Goal: Information Seeking & Learning: Learn about a topic

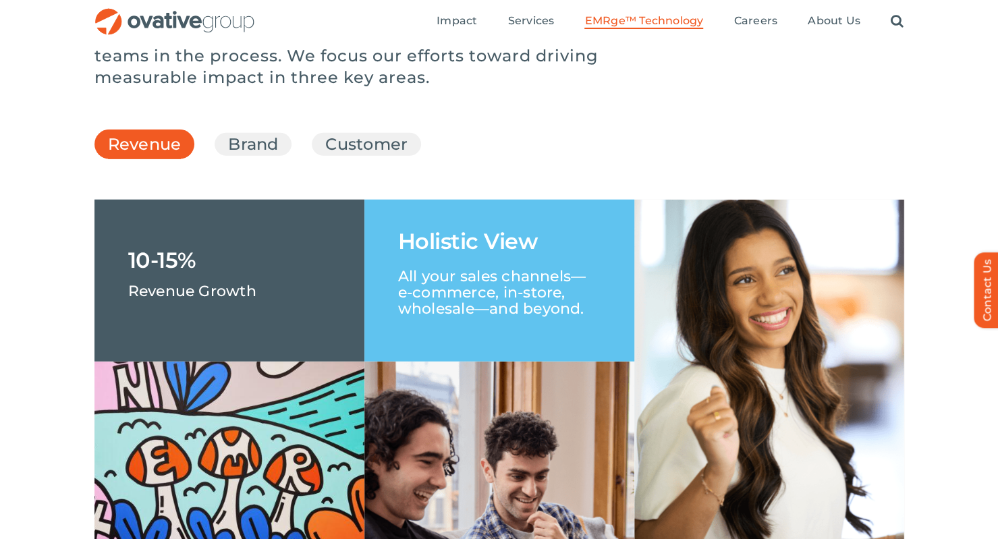
scroll to position [1948, 0]
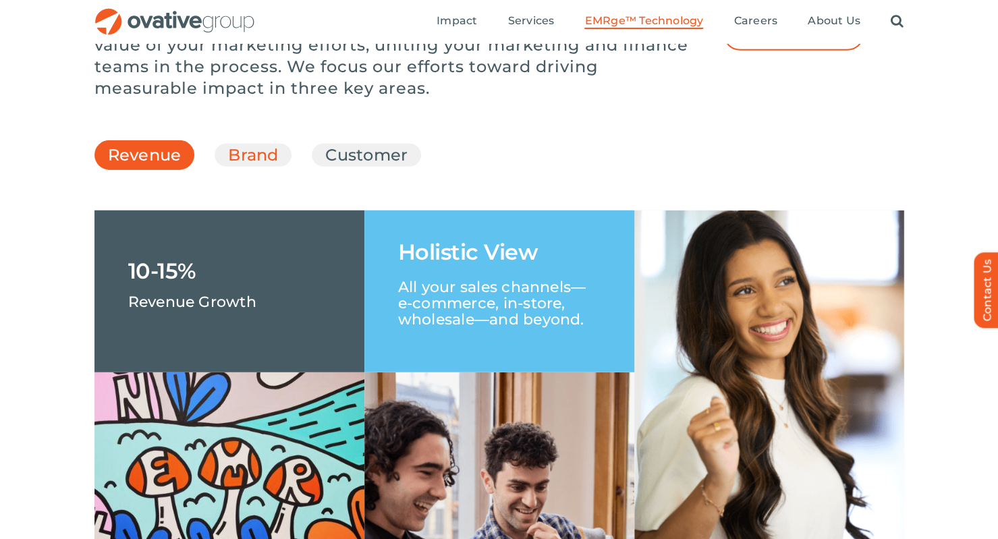
click at [259, 167] on link "Brand" at bounding box center [253, 155] width 50 height 23
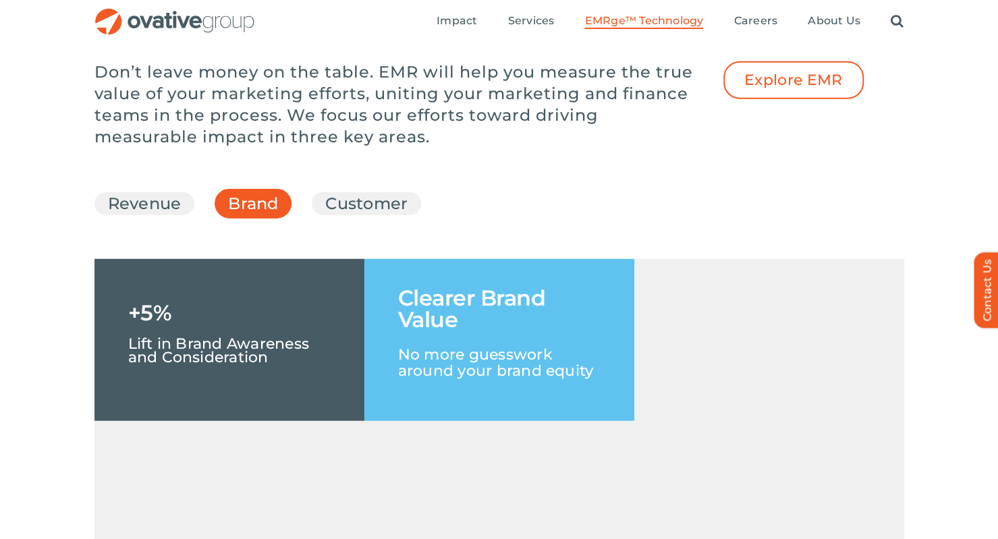
scroll to position [1895, 0]
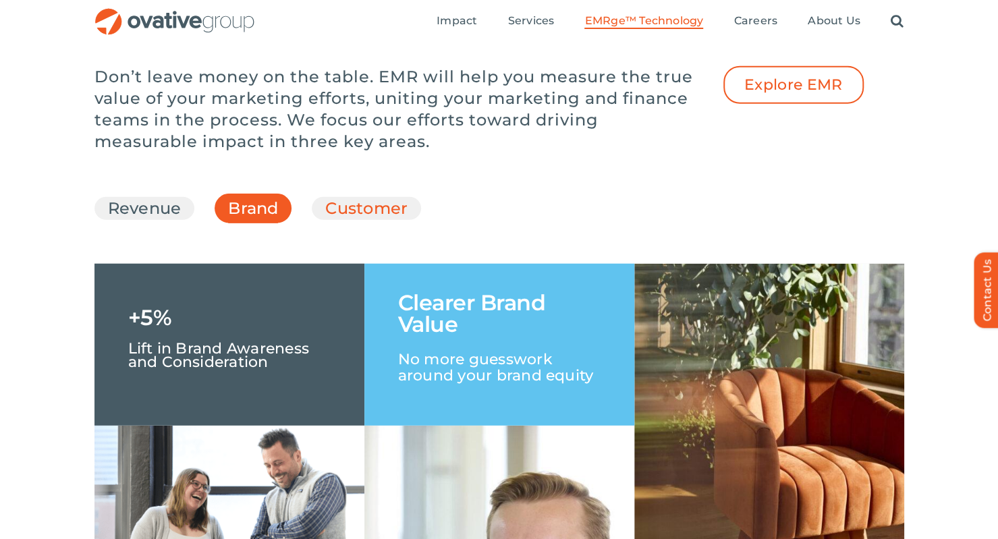
click at [379, 220] on link "Customer" at bounding box center [366, 208] width 82 height 23
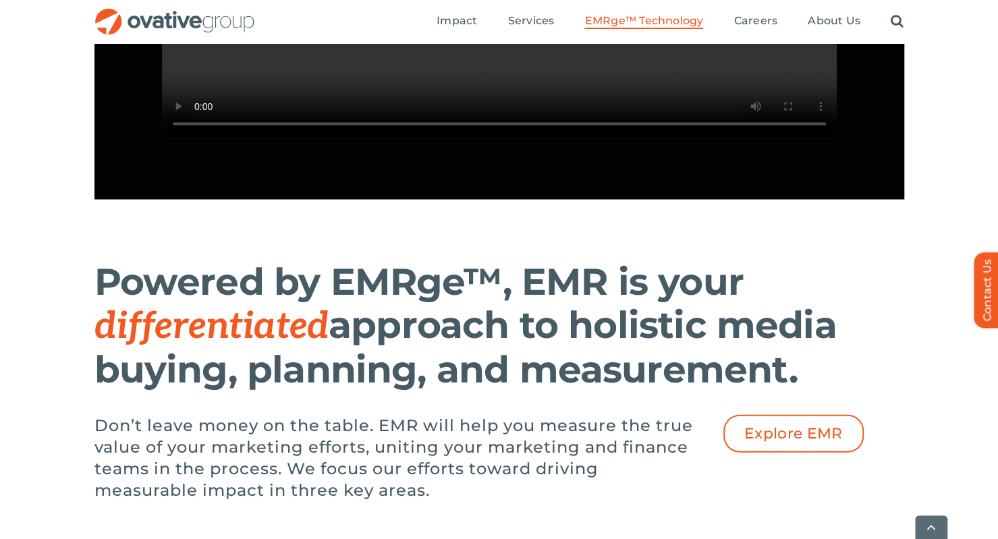
scroll to position [1578, 0]
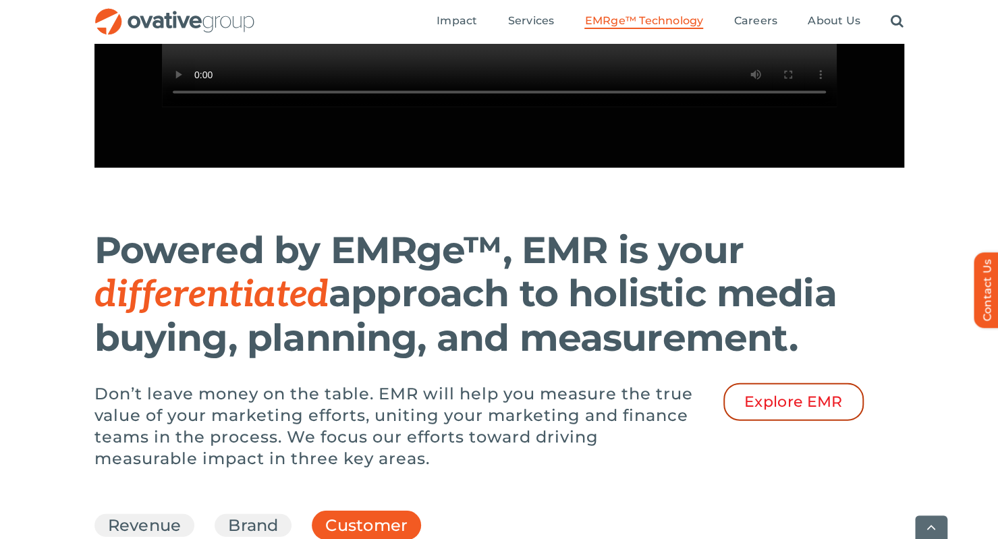
click at [758, 411] on span "Explore EMR" at bounding box center [793, 402] width 98 height 18
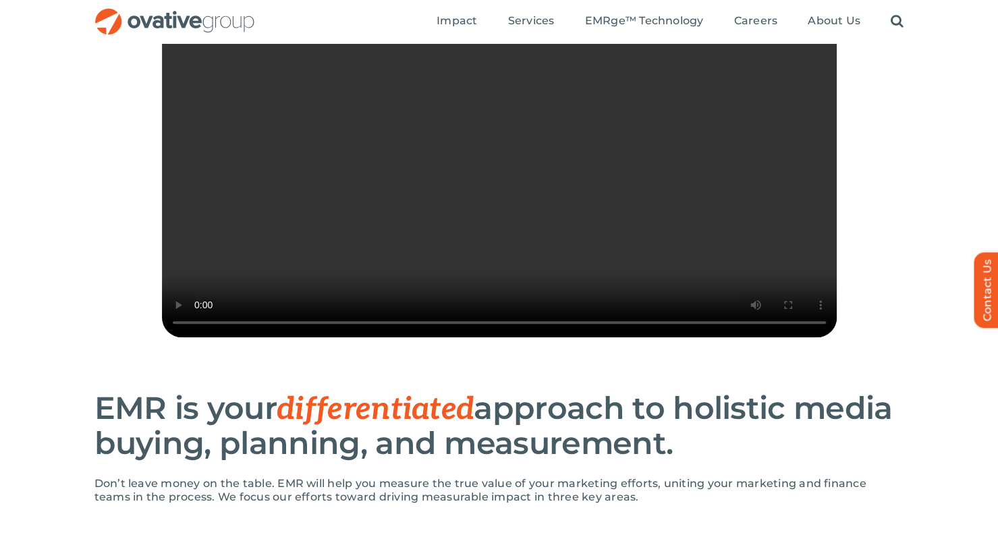
scroll to position [353, 0]
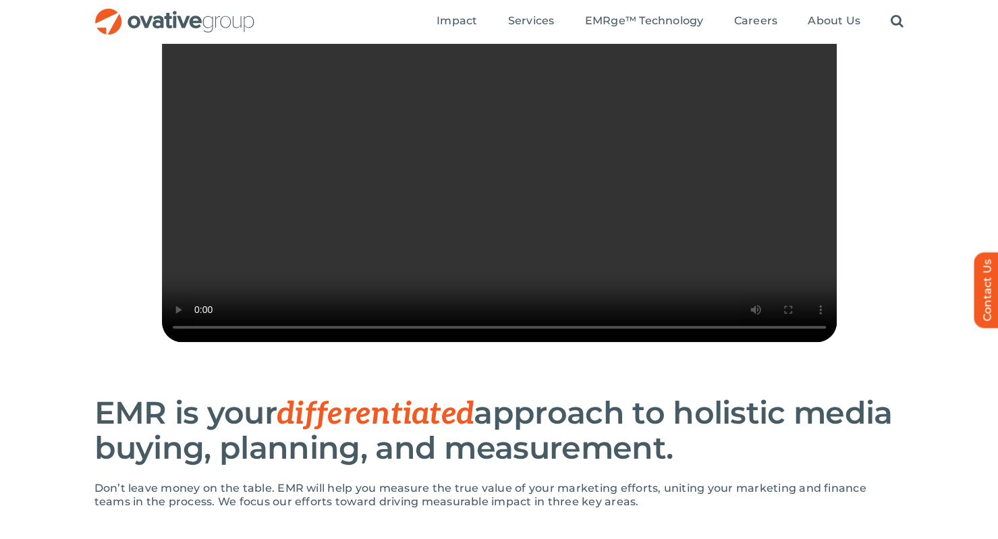
click at [478, 334] on video "Sorry, your browser doesn't support embedded videos." at bounding box center [499, 173] width 675 height 337
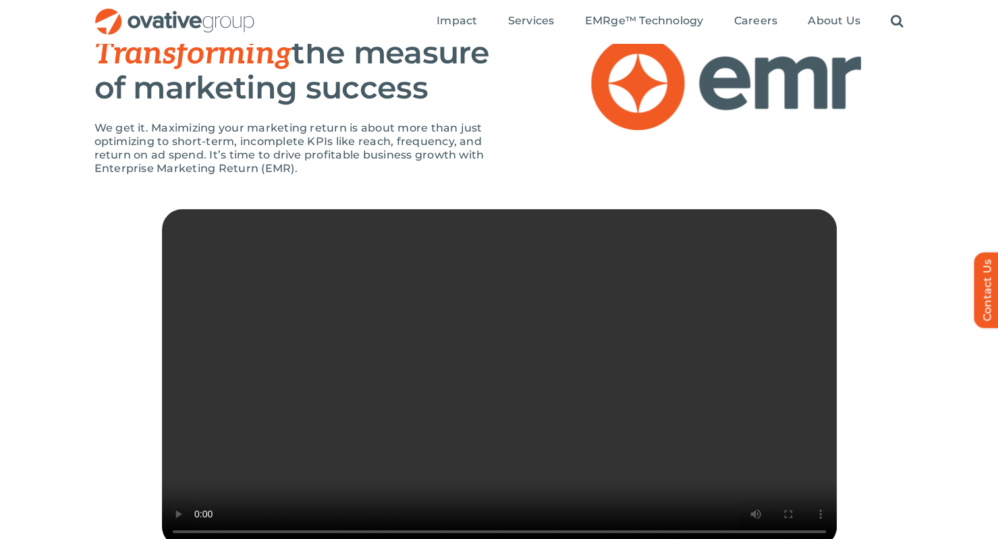
scroll to position [0, 0]
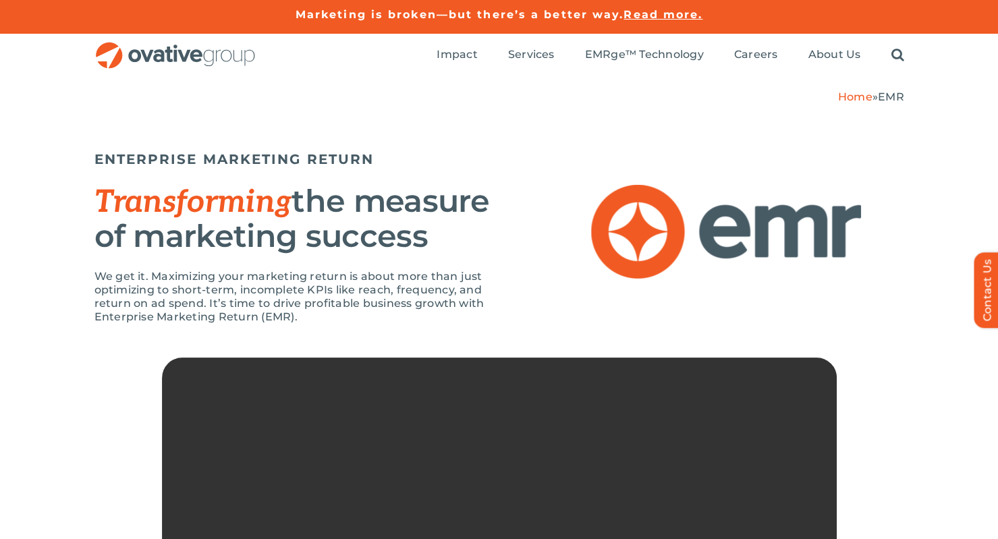
click at [151, 56] on img "OG_Full_horizontal_RGB" at bounding box center [175, 56] width 162 height 28
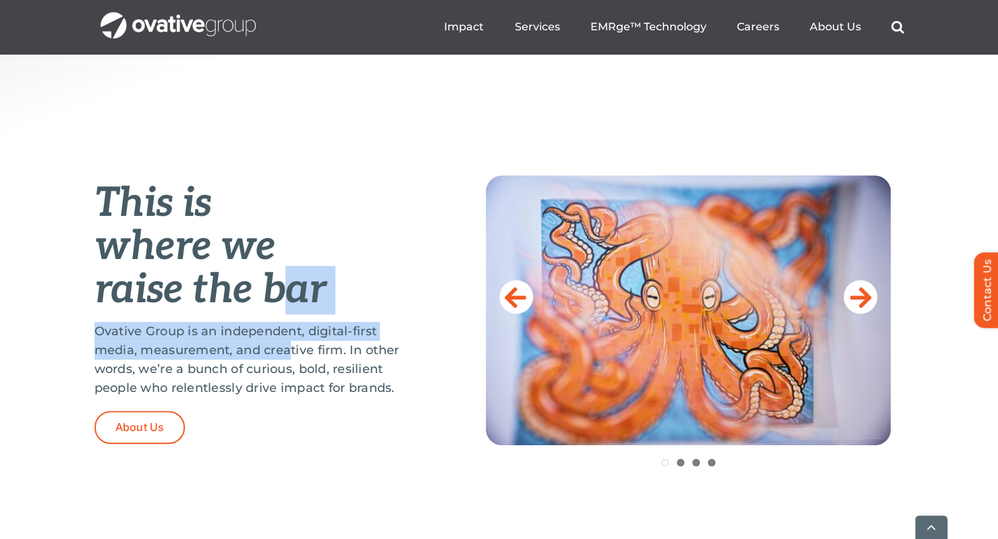
drag, startPoint x: 282, startPoint y: 295, endPoint x: 291, endPoint y: 343, distance: 49.5
click at [291, 343] on div "This is where we raise the bar Ovative Group is an independent, digital-first m…" at bounding box center [256, 309] width 324 height 268
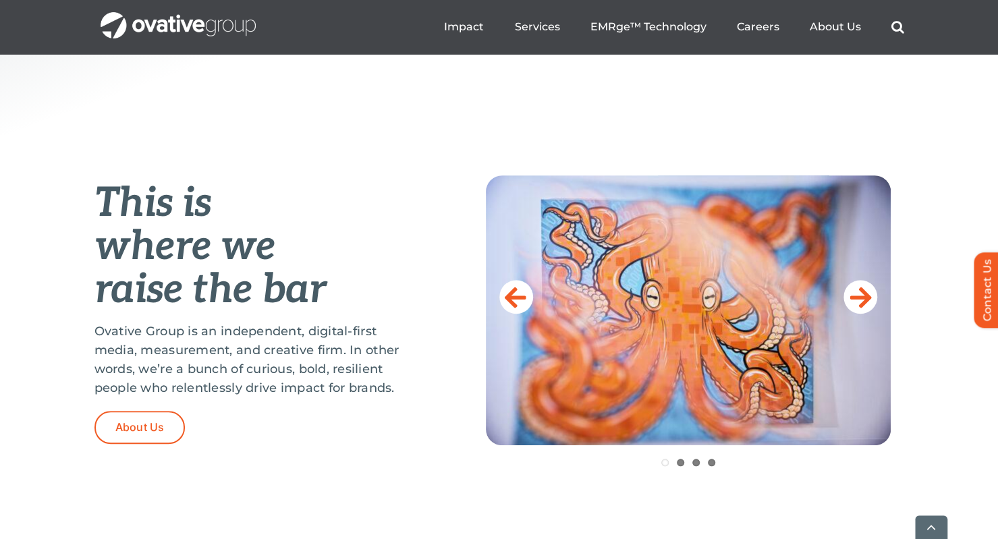
click at [328, 361] on p "Ovative Group is an independent, digital-first media, measurement, and creative…" at bounding box center [256, 360] width 324 height 76
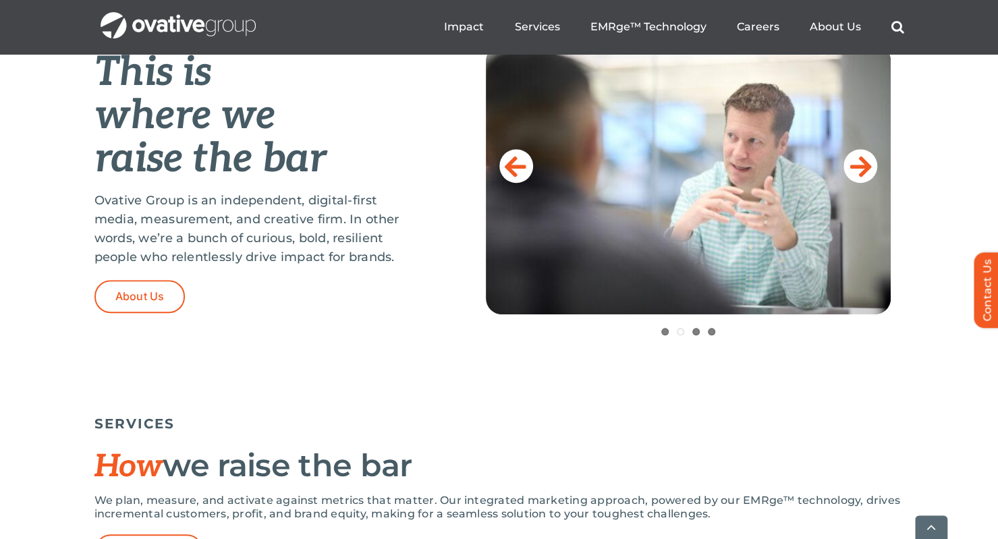
scroll to position [624, 0]
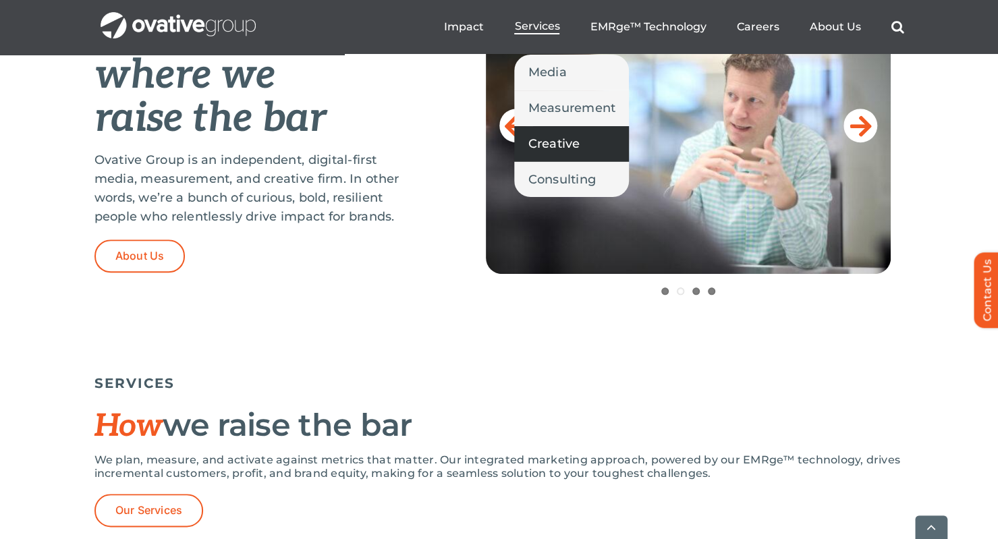
click at [542, 154] on link "Creative" at bounding box center [571, 143] width 115 height 35
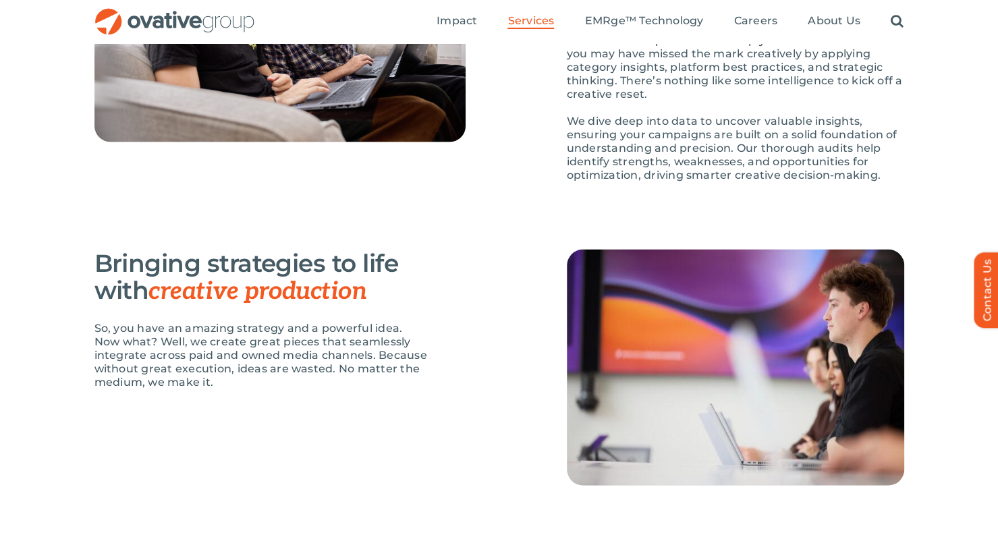
scroll to position [1313, 0]
